Goal: Check status: Check status

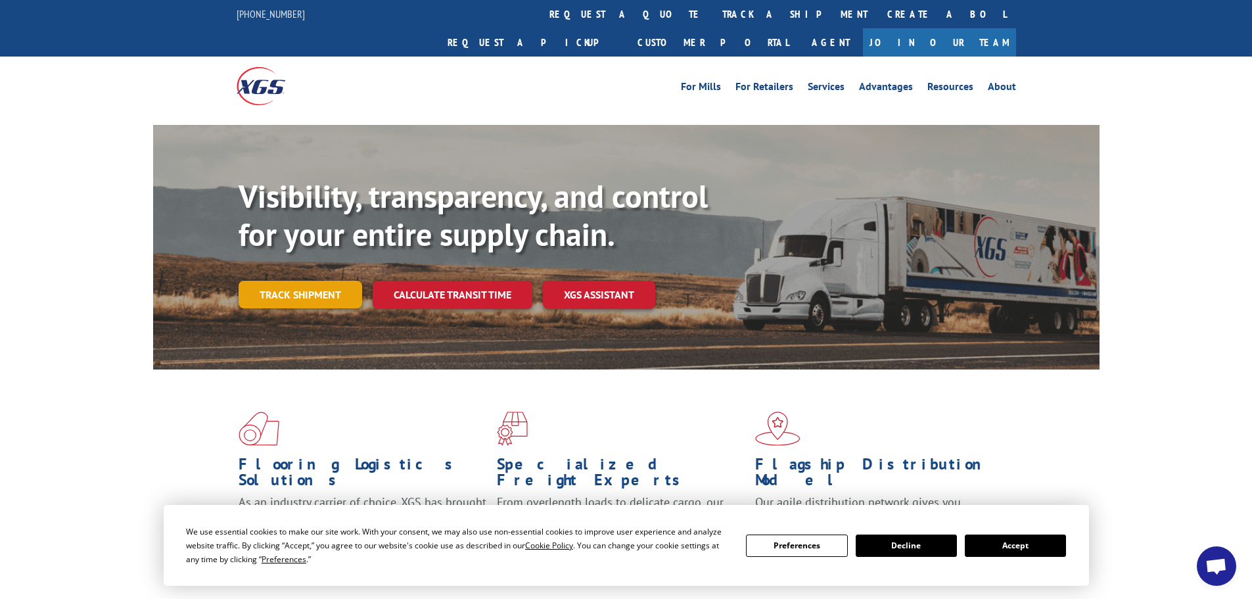
click at [307, 281] on link "Track shipment" at bounding box center [301, 295] width 124 height 28
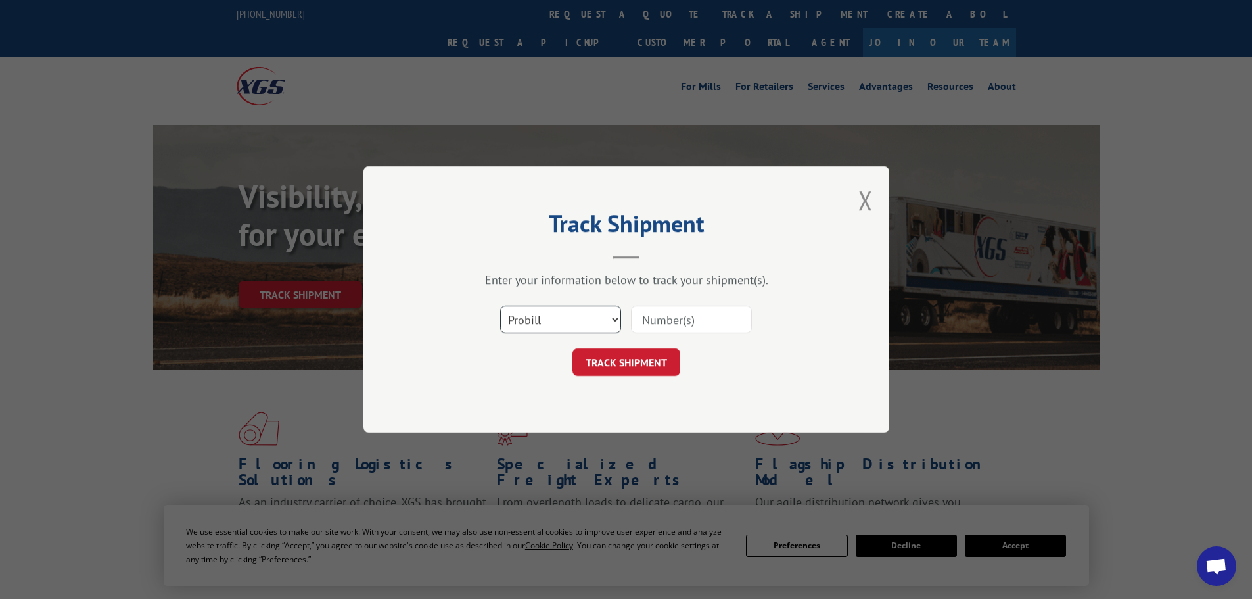
click at [566, 328] on select "Select category... Probill BOL PO" at bounding box center [560, 320] width 121 height 28
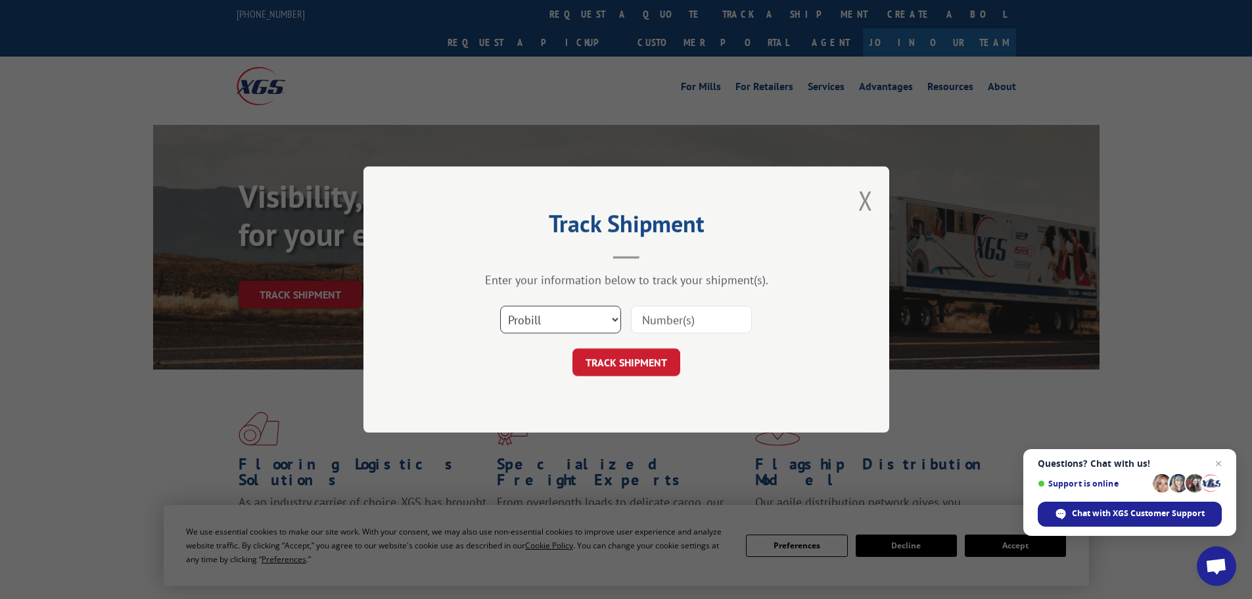
select select "po"
click at [500, 306] on select "Select category... Probill BOL PO" at bounding box center [560, 320] width 121 height 28
click at [670, 321] on input at bounding box center [691, 320] width 121 height 28
paste input "65546800"
type input "65546800"
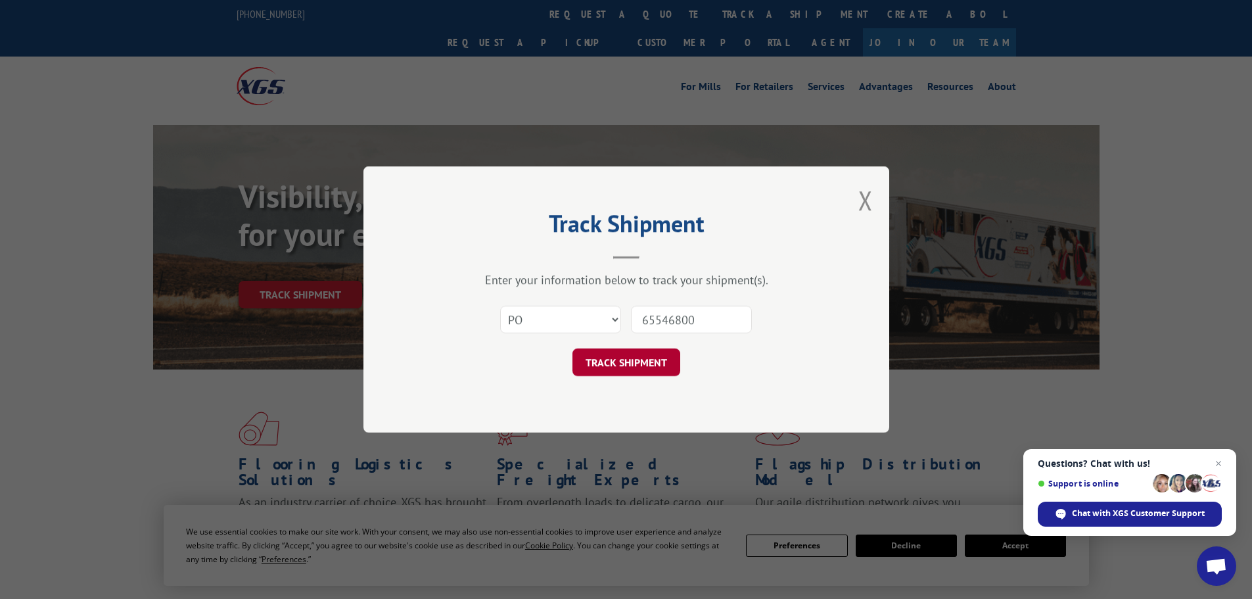
click at [641, 365] on button "TRACK SHIPMENT" at bounding box center [626, 362] width 108 height 28
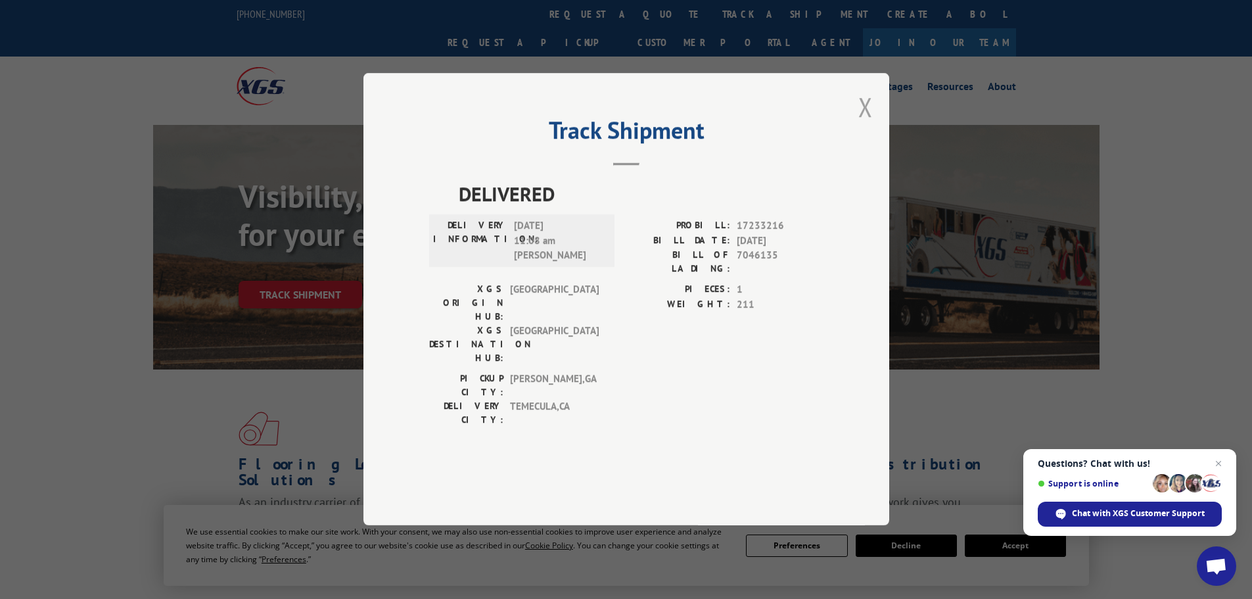
click at [862, 124] on button "Close modal" at bounding box center [865, 106] width 14 height 35
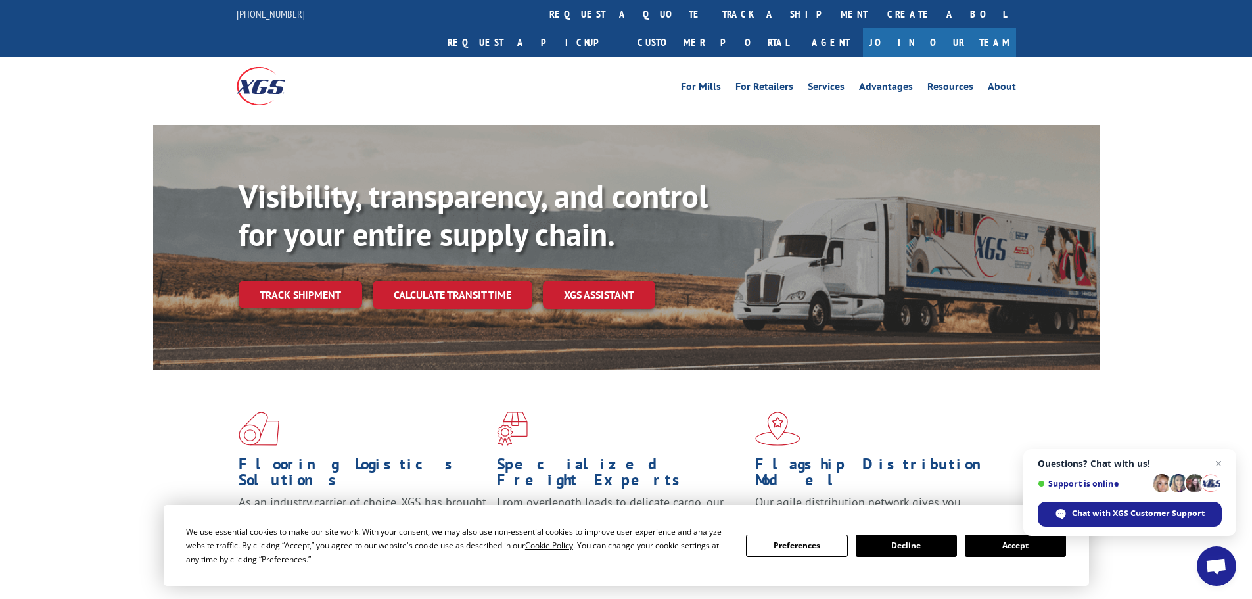
click at [1246, 335] on div "Visibility, transparency, and control for your entire supply chain. Track shipm…" at bounding box center [626, 260] width 1252 height 270
click at [1225, 462] on span "Close chat" at bounding box center [1219, 463] width 16 height 16
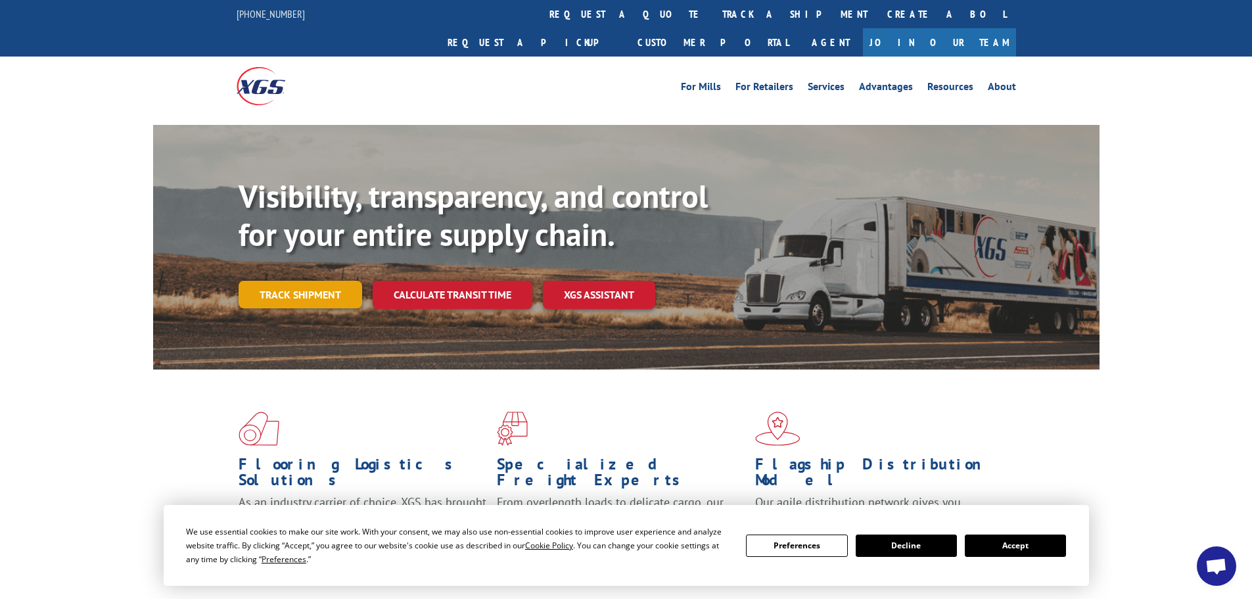
click at [289, 281] on link "Track shipment" at bounding box center [301, 295] width 124 height 28
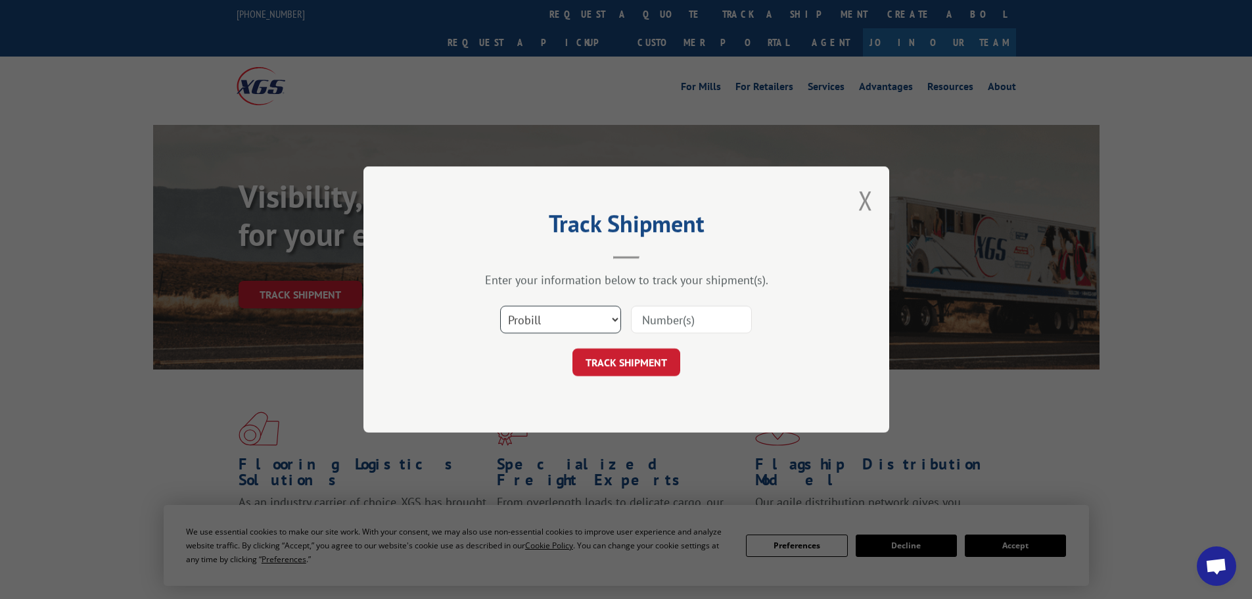
click at [603, 327] on select "Select category... Probill BOL PO" at bounding box center [560, 320] width 121 height 28
select select "po"
click at [500, 306] on select "Select category... Probill BOL PO" at bounding box center [560, 320] width 121 height 28
click at [697, 315] on input at bounding box center [691, 320] width 121 height 28
paste input "65546800"
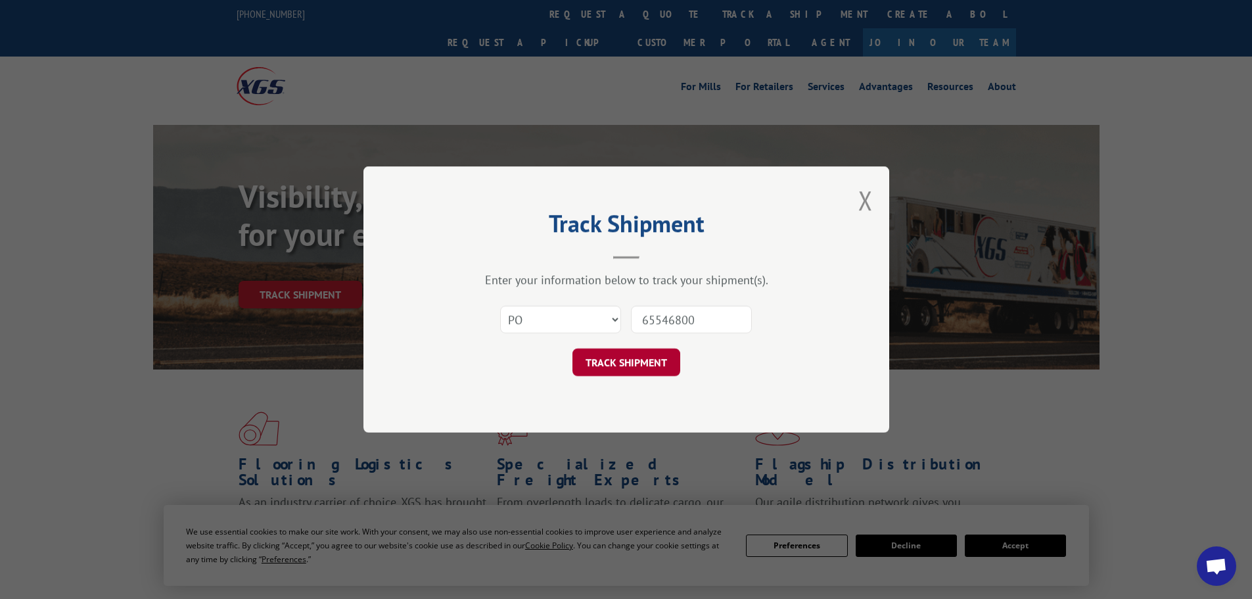
type input "65546800"
click at [632, 364] on button "TRACK SHIPMENT" at bounding box center [626, 362] width 108 height 28
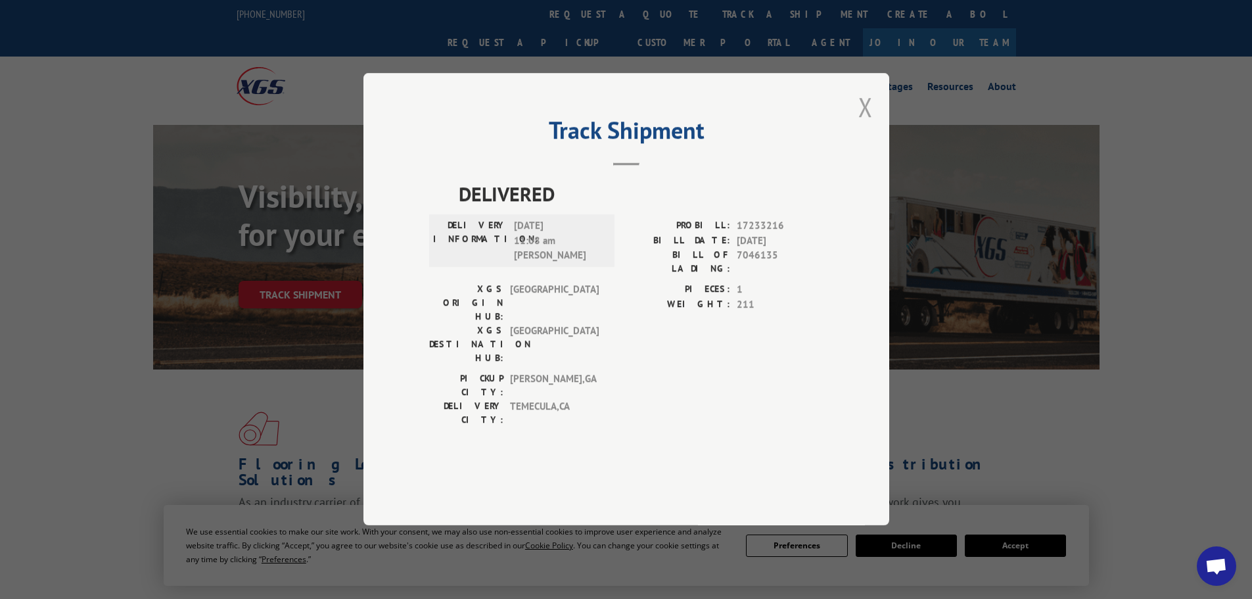
click at [864, 124] on button "Close modal" at bounding box center [865, 106] width 14 height 35
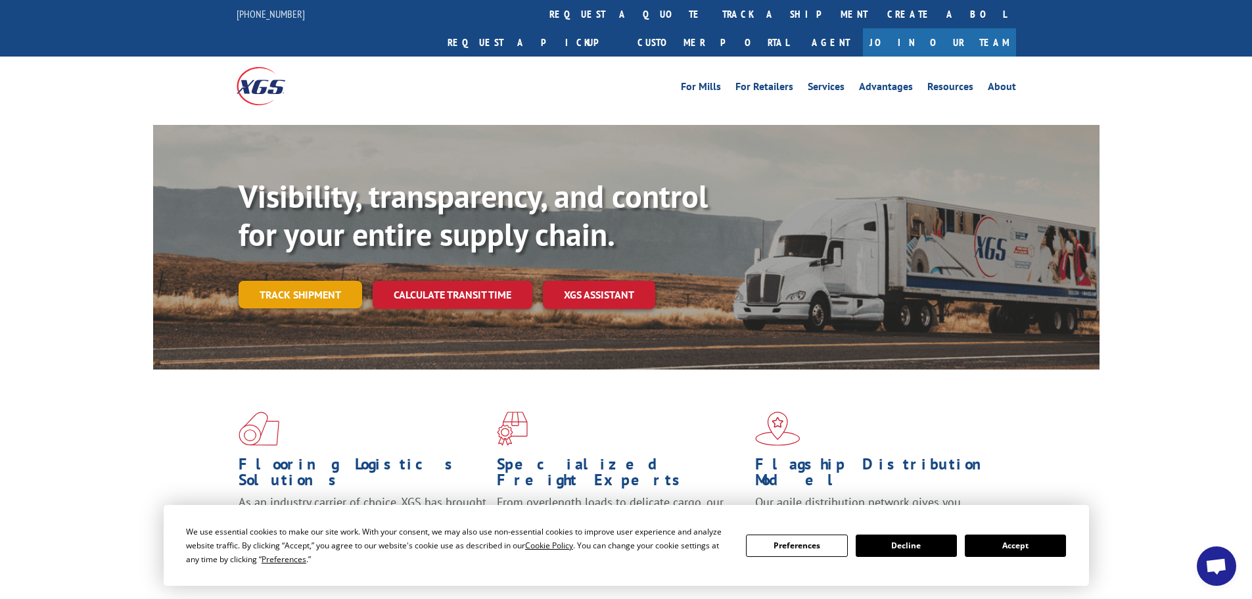
click at [333, 281] on link "Track shipment" at bounding box center [301, 295] width 124 height 28
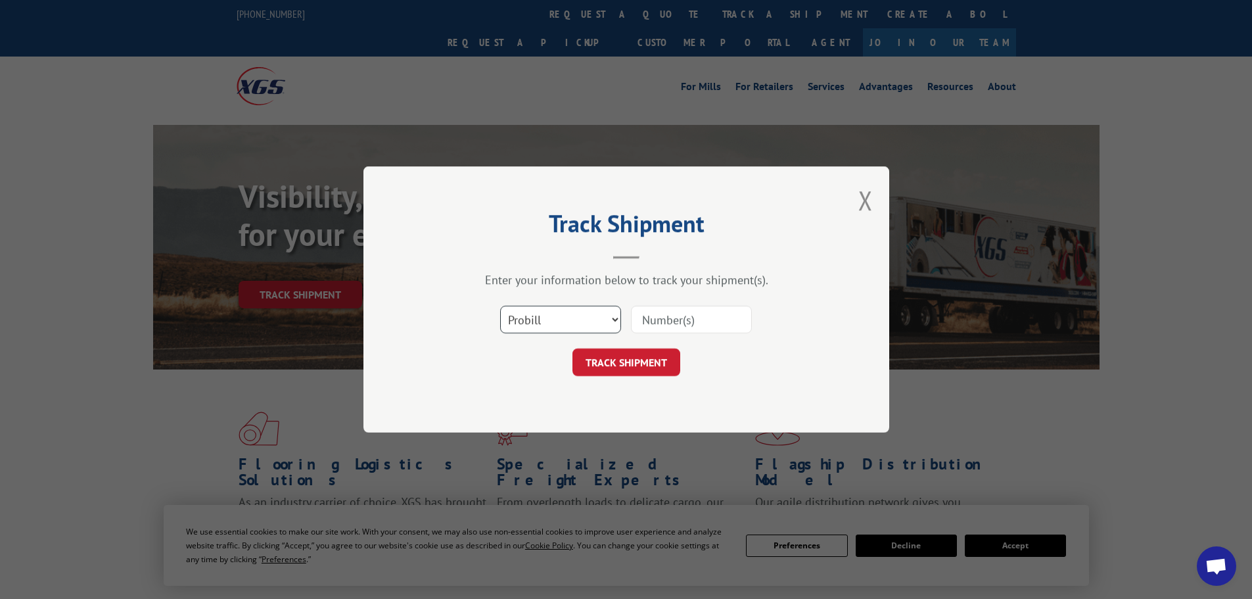
click at [586, 312] on select "Select category... Probill BOL PO" at bounding box center [560, 320] width 121 height 28
select select "po"
click at [500, 306] on select "Select category... Probill BOL PO" at bounding box center [560, 320] width 121 height 28
click at [694, 315] on input at bounding box center [691, 320] width 121 height 28
paste input "65546800"
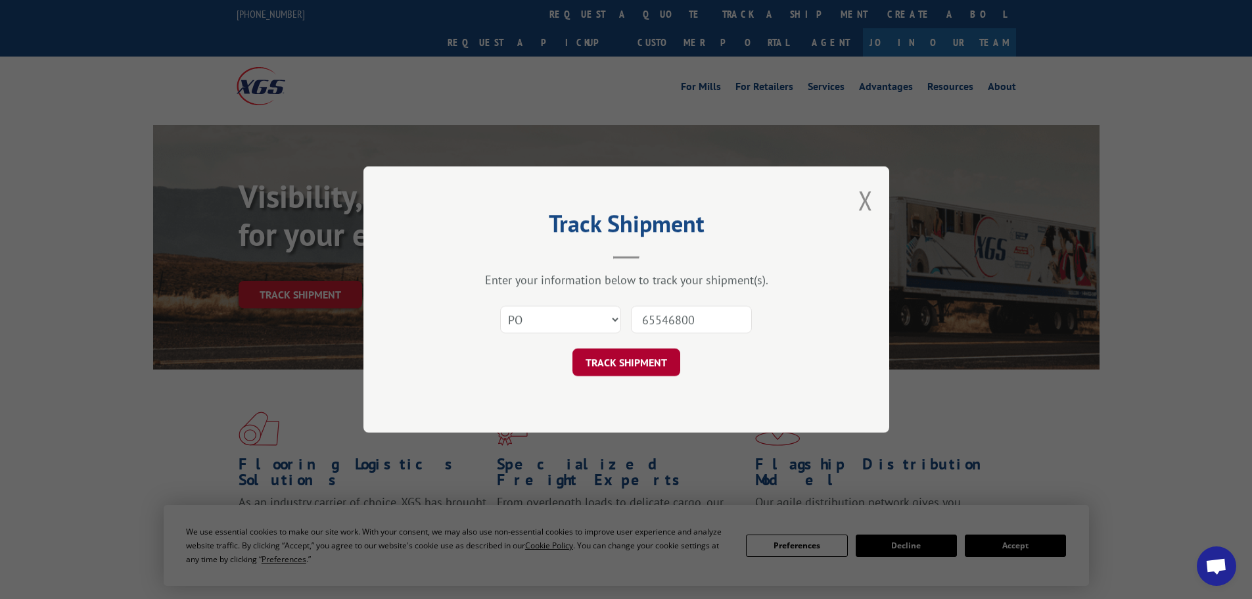
type input "65546800"
click at [641, 357] on button "TRACK SHIPMENT" at bounding box center [626, 362] width 108 height 28
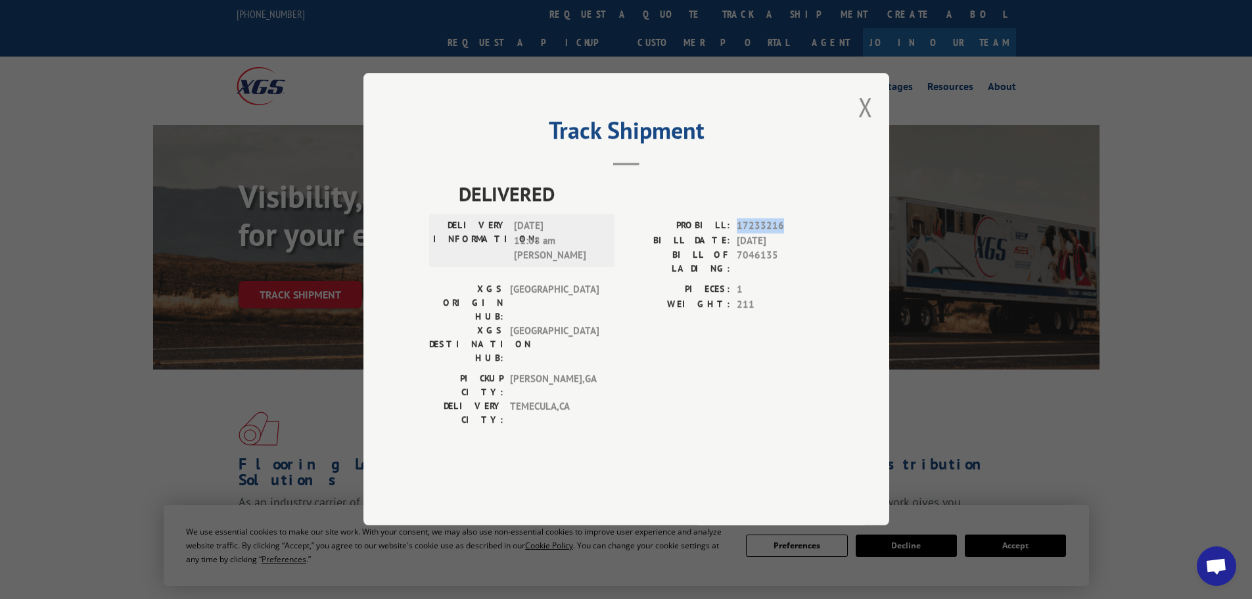
drag, startPoint x: 784, startPoint y: 260, endPoint x: 736, endPoint y: 262, distance: 48.0
click at [736, 234] on div "PROBILL: 17233216" at bounding box center [724, 226] width 197 height 15
copy span "17233216"
click at [864, 124] on button "Close modal" at bounding box center [865, 106] width 14 height 35
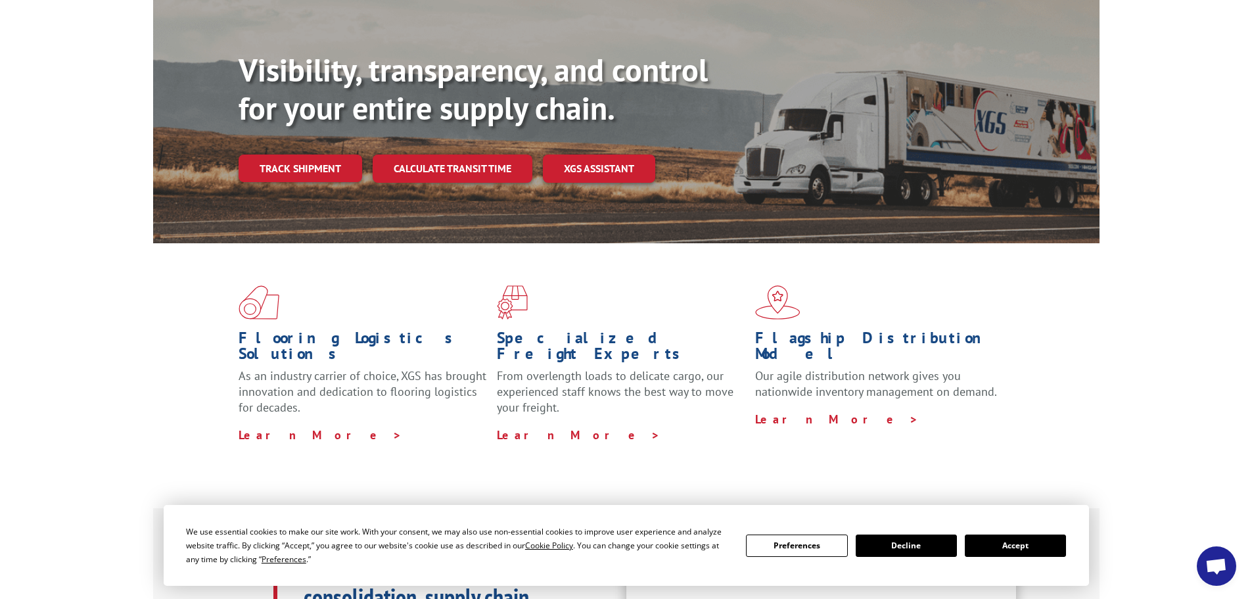
scroll to position [263, 0]
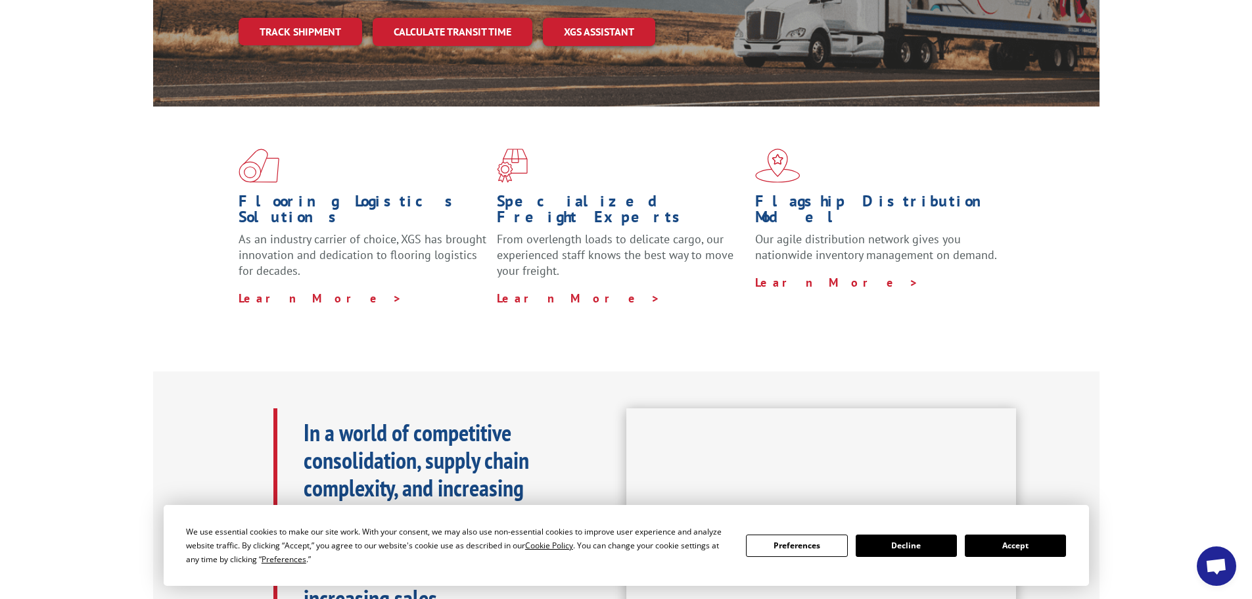
click at [900, 547] on button "Decline" at bounding box center [906, 545] width 101 height 22
